Goal: Find contact information: Find contact information

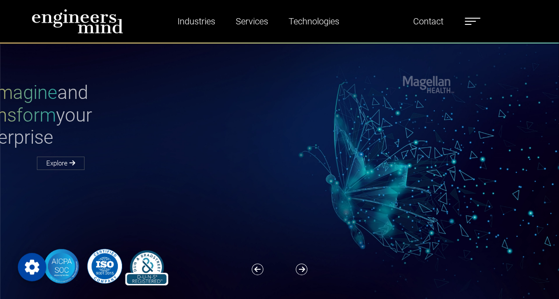
click at [300, 147] on div "Reimagine and Transform your Enterprise Explore" at bounding box center [285, 125] width 507 height 87
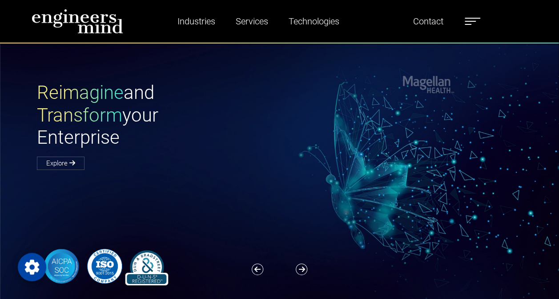
click at [467, 19] on label at bounding box center [472, 22] width 16 height 12
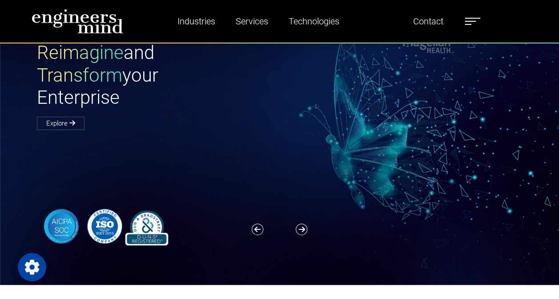
scroll to position [178, 0]
